Goal: Book appointment/travel/reservation

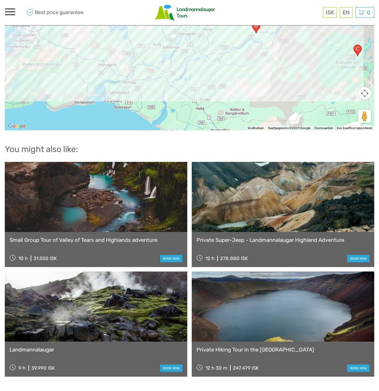
scroll to position [880, 0]
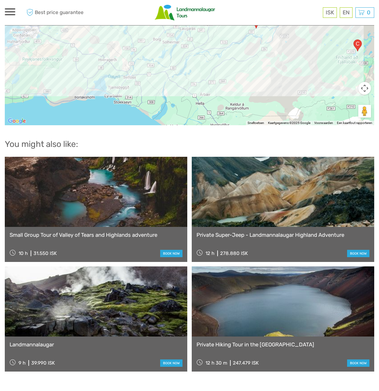
click at [125, 281] on link at bounding box center [96, 301] width 182 height 70
click at [68, 300] on link at bounding box center [96, 301] width 182 height 70
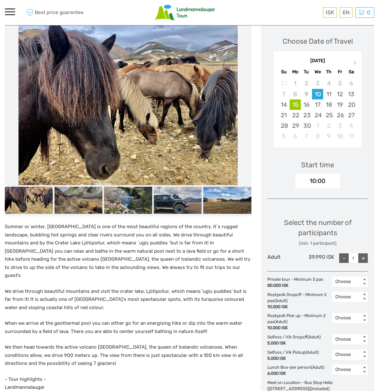
scroll to position [81, 0]
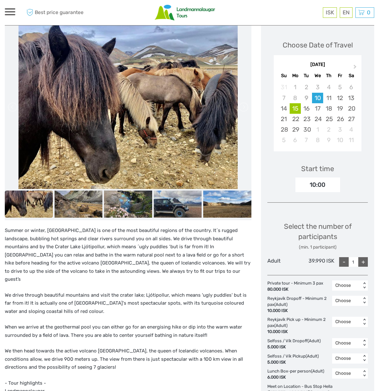
click at [298, 107] on div "15" at bounding box center [294, 108] width 11 height 11
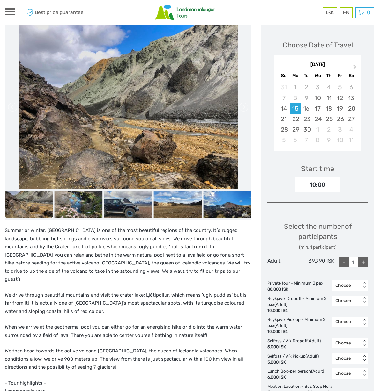
click at [362, 258] on div "+" at bounding box center [363, 262] width 10 height 10
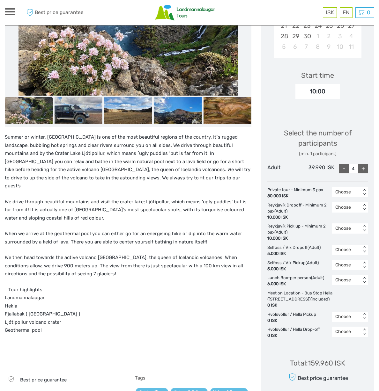
scroll to position [175, 0]
click at [343, 165] on div "-" at bounding box center [344, 168] width 10 height 10
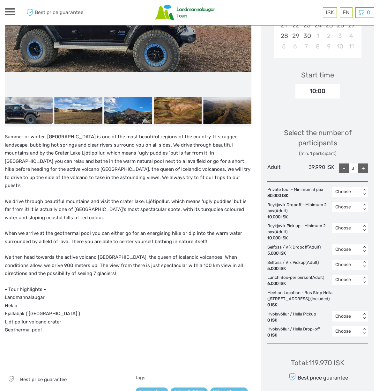
click at [363, 167] on div "+" at bounding box center [363, 168] width 10 height 10
type input "4"
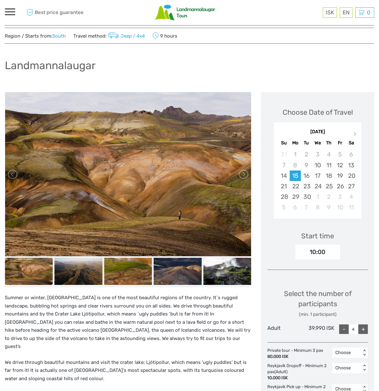
scroll to position [14, 0]
